Goal: Information Seeking & Learning: Learn about a topic

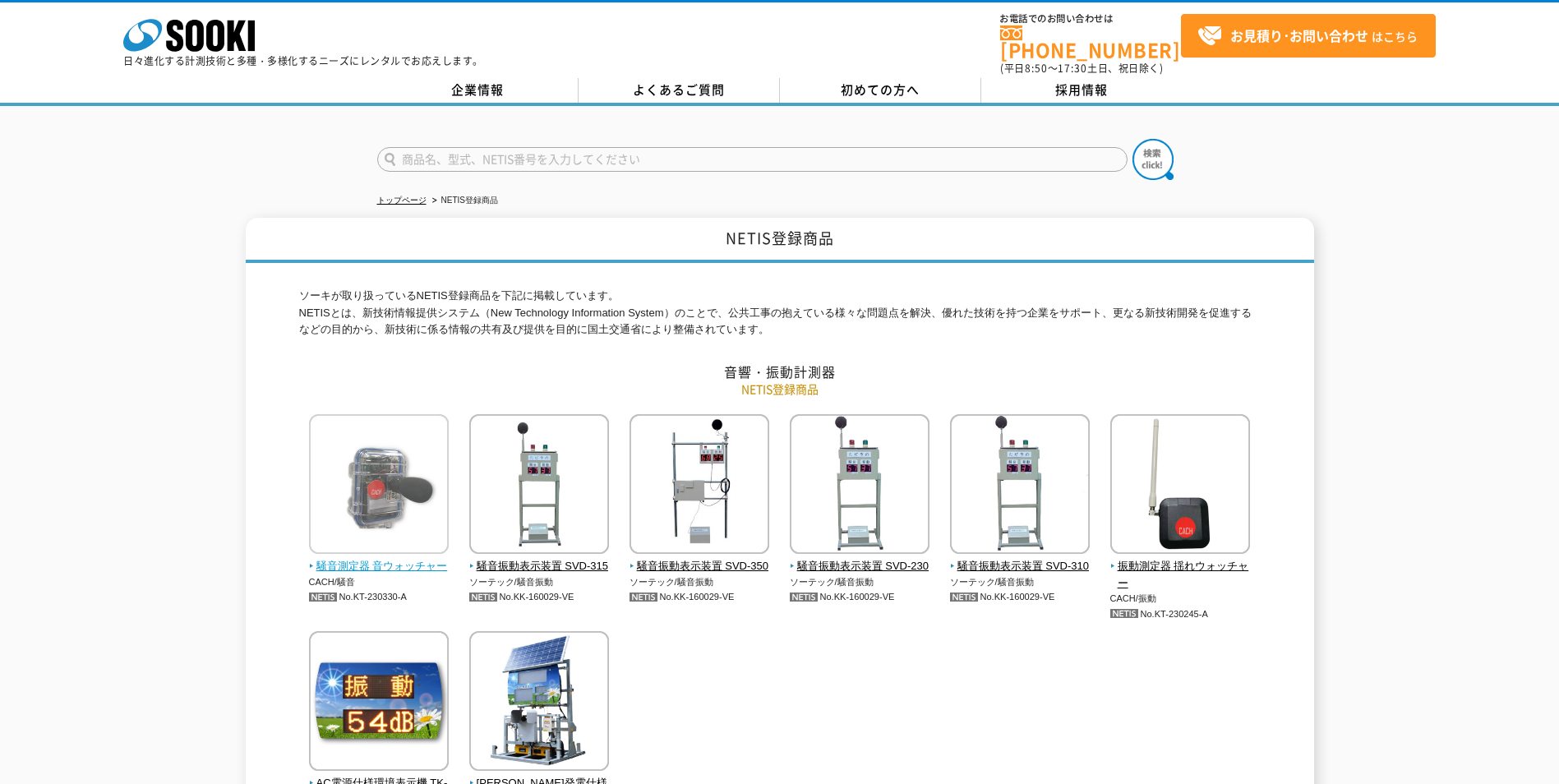
click at [411, 545] on img at bounding box center [378, 486] width 140 height 144
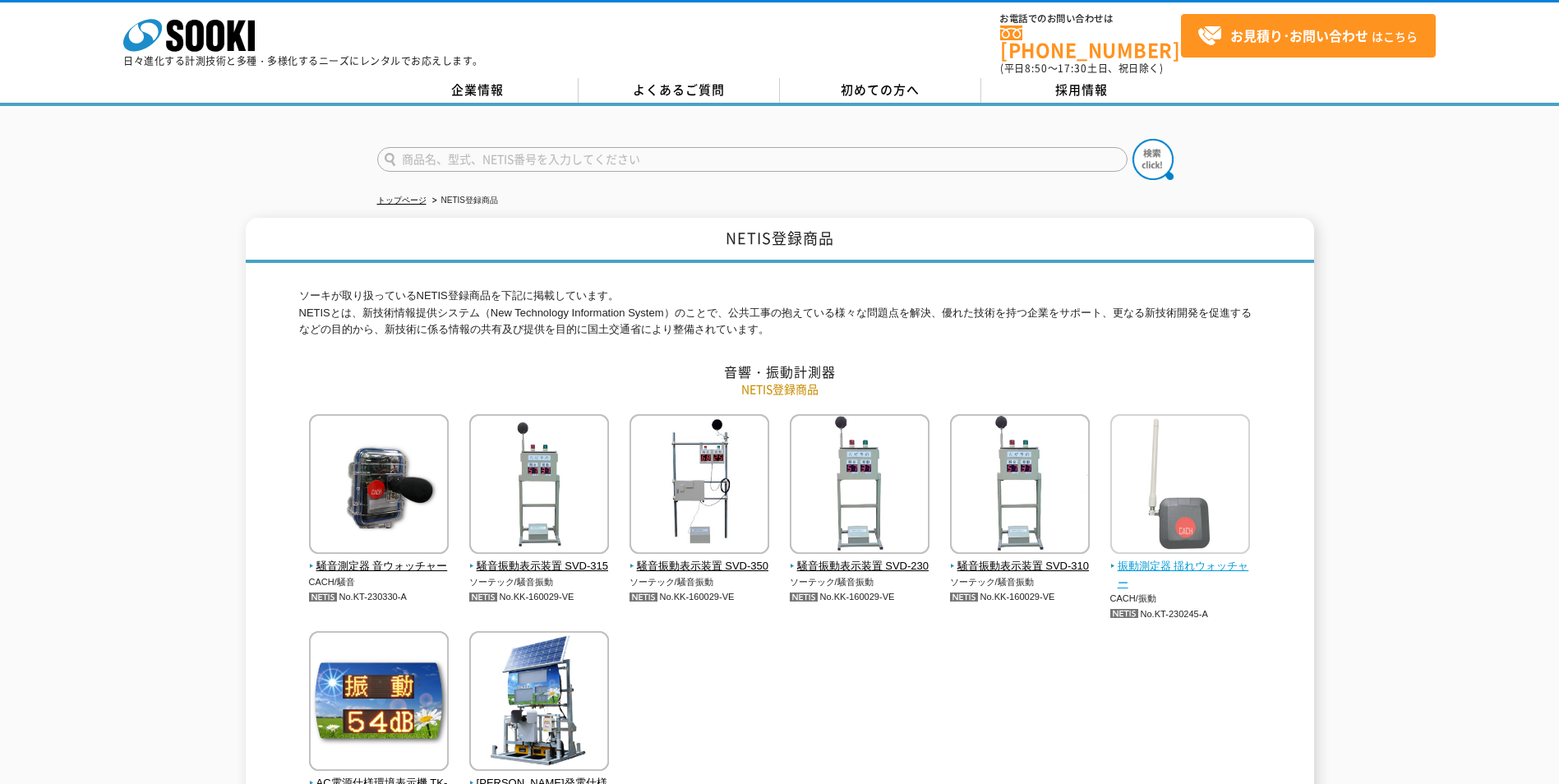
click at [1153, 558] on span "振動測定器 揺れウォッチャー" at bounding box center [1181, 575] width 140 height 35
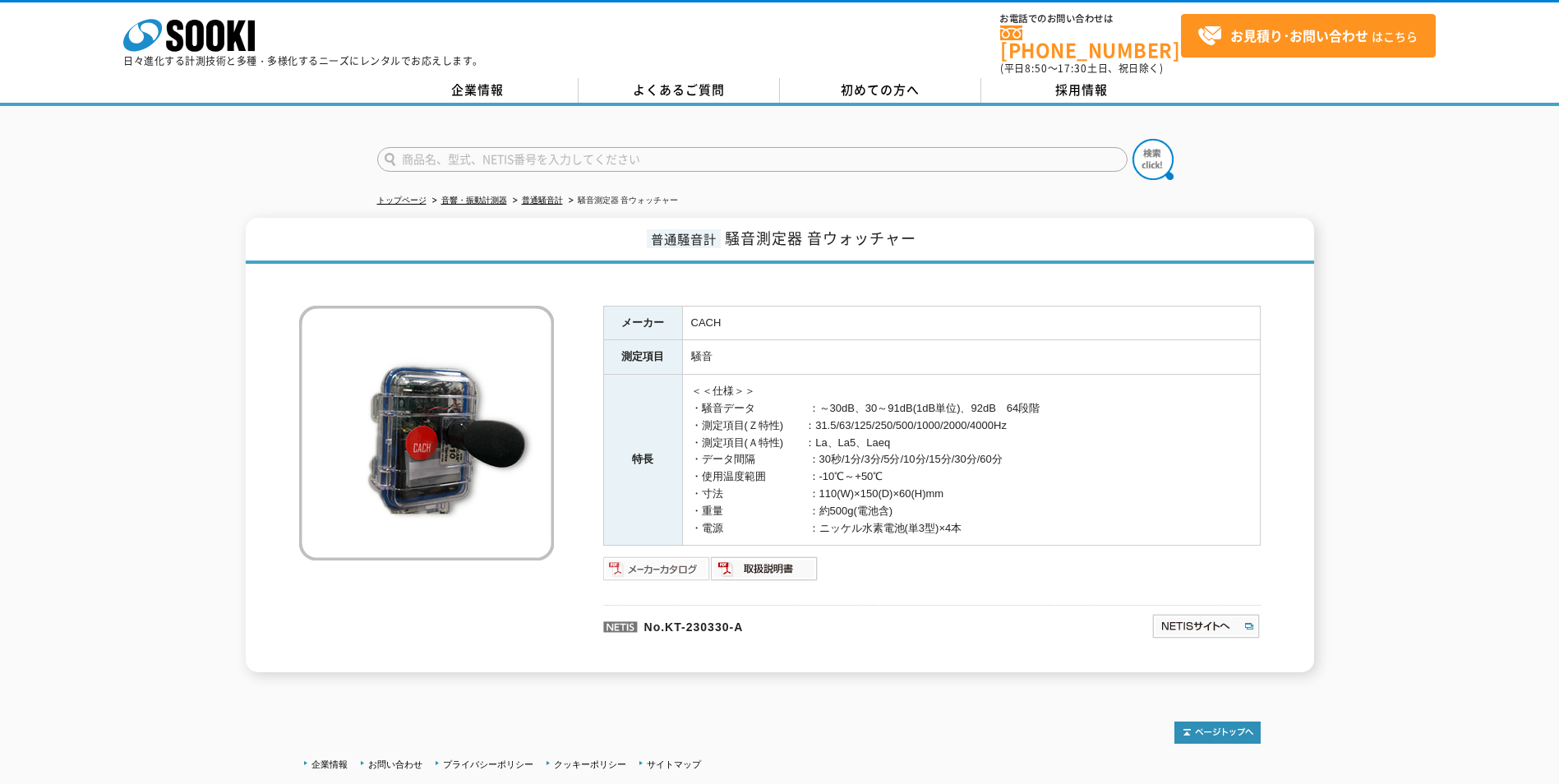
click at [686, 563] on img at bounding box center [657, 568] width 107 height 26
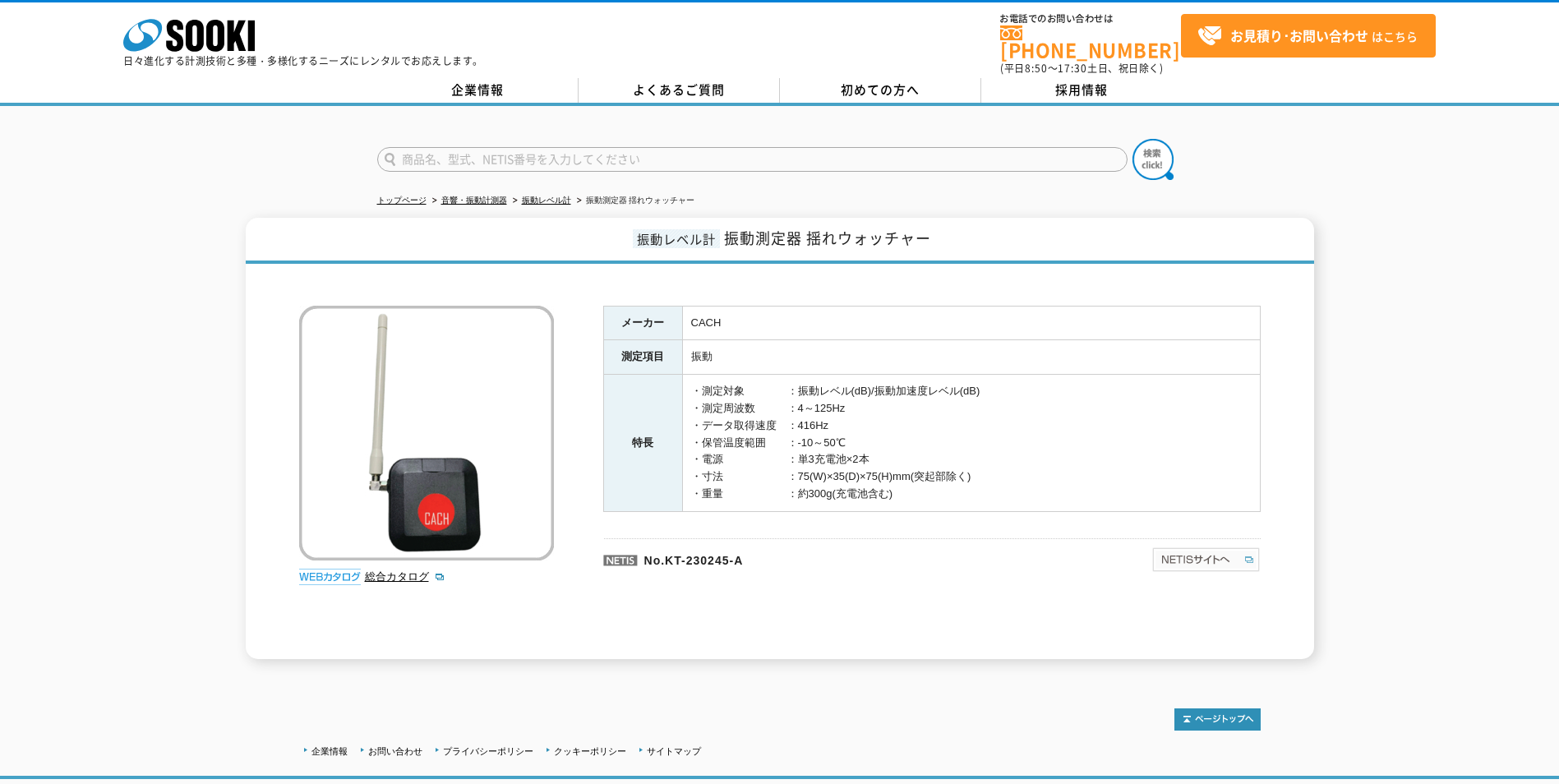
click at [1207, 555] on img at bounding box center [1205, 559] width 109 height 26
click at [390, 570] on link "総合カタログ" at bounding box center [405, 576] width 80 height 12
